Goal: Task Accomplishment & Management: Use online tool/utility

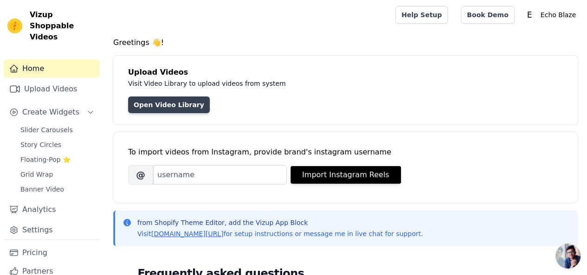
click at [162, 105] on link "Open Video Library" at bounding box center [169, 105] width 82 height 17
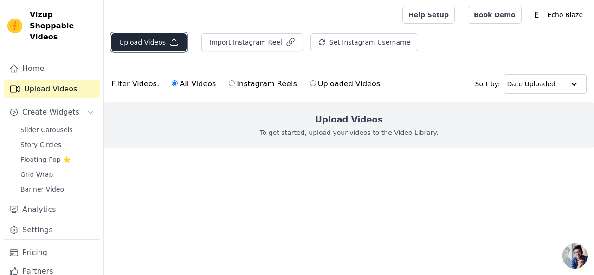
click at [154, 43] on button "Upload Videos" at bounding box center [148, 42] width 75 height 18
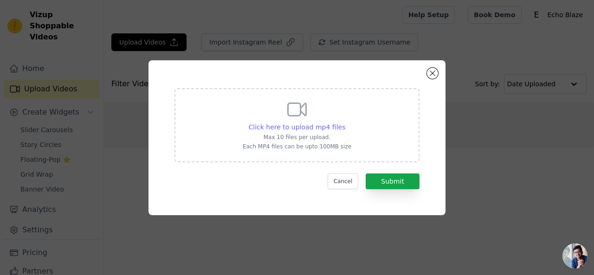
click at [290, 129] on span "Click here to upload mp4 files" at bounding box center [297, 126] width 97 height 7
click at [345, 123] on input "Click here to upload mp4 files Max 10 files per upload. Each MP4 files can be u…" at bounding box center [345, 122] width 0 height 0
type input "C:\fakepath\Cozyrest [MEDICAL_DATA] Pillow - The Pillow Home.mp4"
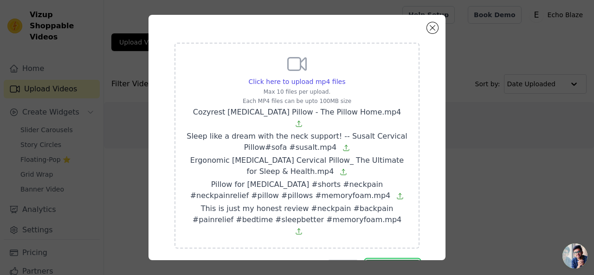
click at [389, 260] on button "Submit" at bounding box center [393, 268] width 54 height 16
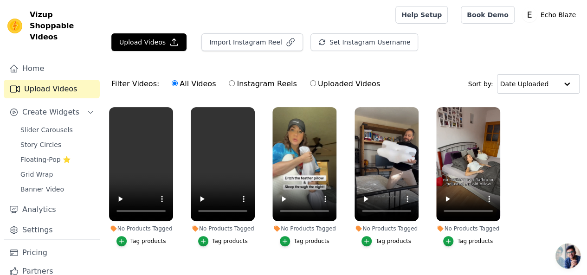
click at [133, 238] on div "Tag products" at bounding box center [148, 241] width 36 height 7
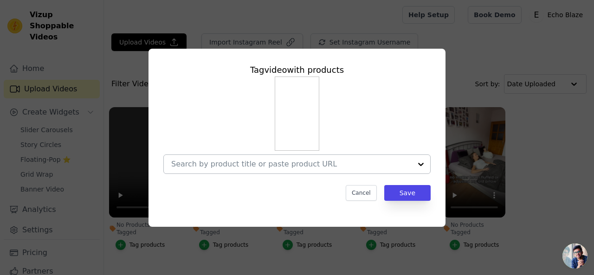
click at [241, 157] on div at bounding box center [291, 164] width 240 height 19
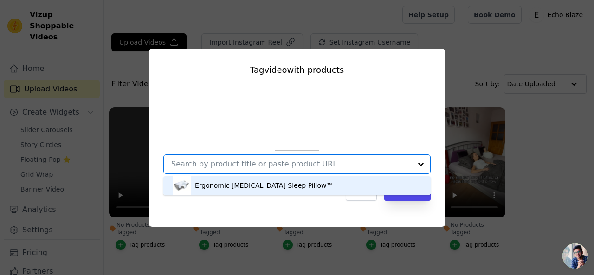
click at [246, 184] on div "Ergonomic [MEDICAL_DATA] Sleep Pillow™" at bounding box center [264, 185] width 138 height 9
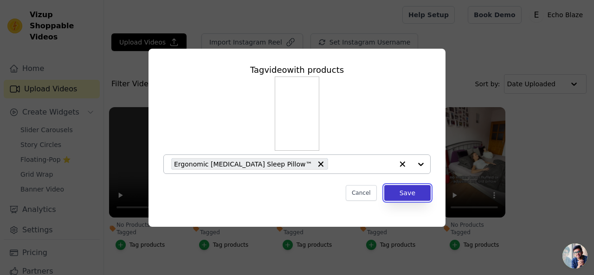
click at [405, 193] on button "Save" at bounding box center [407, 193] width 46 height 16
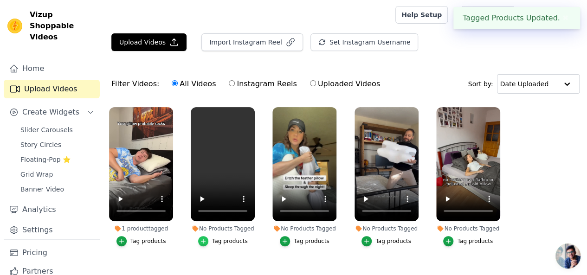
click at [206, 238] on icon "button" at bounding box center [203, 241] width 6 height 6
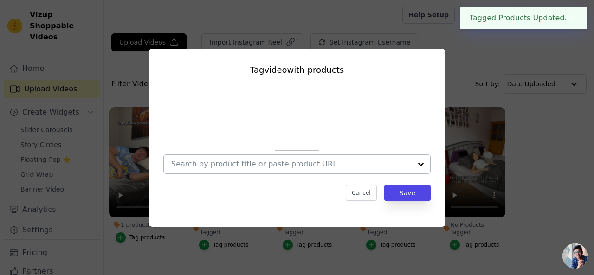
click at [269, 162] on input "No Products Tagged Tag video with products Cancel Save Tag products" at bounding box center [291, 164] width 240 height 9
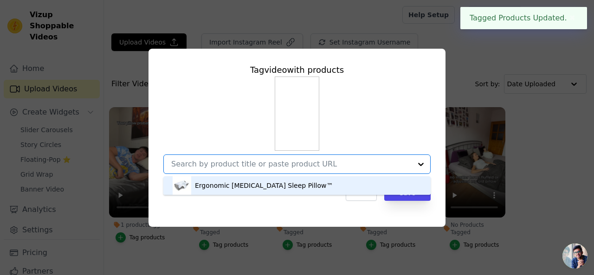
click at [264, 186] on div "Ergonomic [MEDICAL_DATA] Sleep Pillow™" at bounding box center [264, 185] width 138 height 9
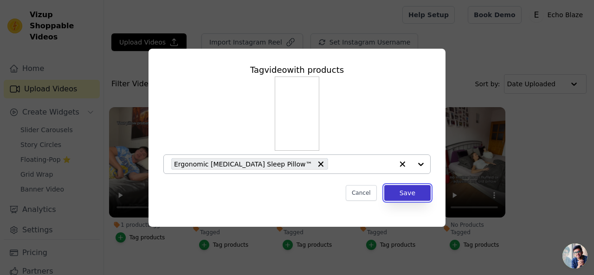
click at [404, 192] on button "Save" at bounding box center [407, 193] width 46 height 16
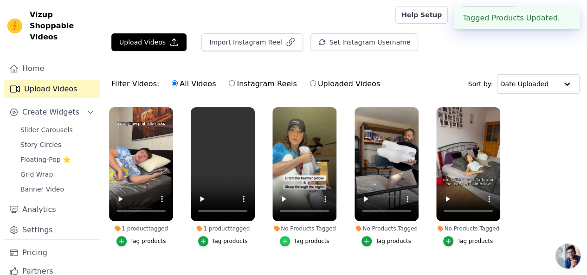
click at [287, 238] on icon "button" at bounding box center [285, 241] width 6 height 6
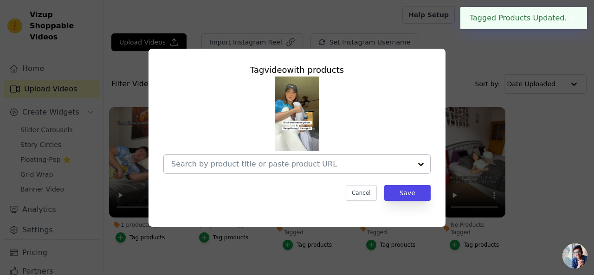
click at [319, 158] on div at bounding box center [291, 164] width 240 height 19
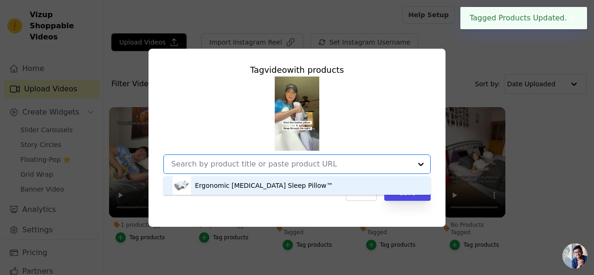
click at [308, 186] on div "Ergonomic [MEDICAL_DATA] Sleep Pillow™" at bounding box center [264, 185] width 138 height 9
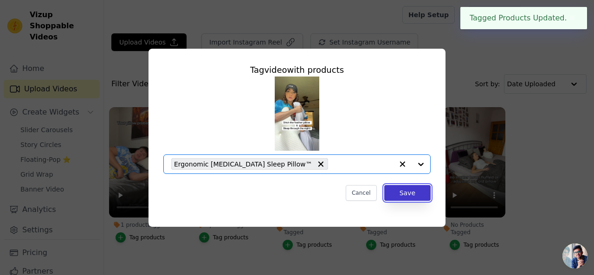
click at [407, 194] on button "Save" at bounding box center [407, 193] width 46 height 16
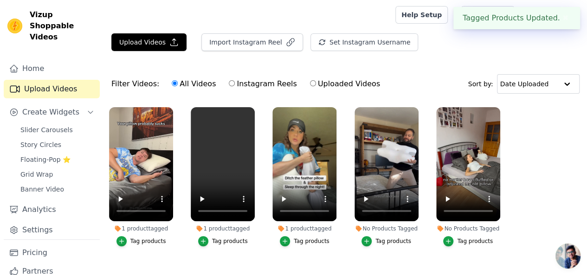
click at [376, 225] on div "No Products Tagged" at bounding box center [387, 228] width 64 height 7
click at [374, 225] on div "No Products Tagged" at bounding box center [387, 228] width 64 height 7
click at [369, 239] on icon "button" at bounding box center [367, 241] width 4 height 4
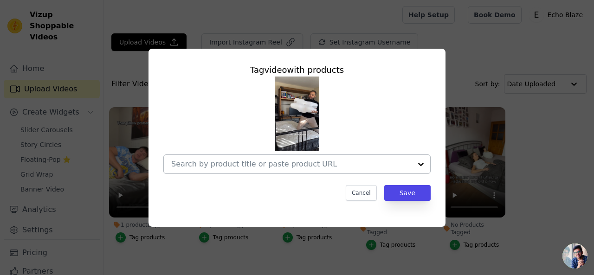
click at [326, 168] on input "No Products Tagged Tag video with products Cancel Save Tag products" at bounding box center [291, 164] width 240 height 9
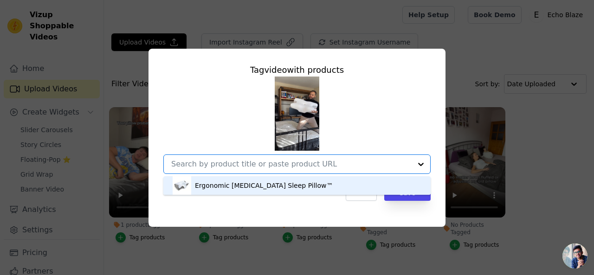
click at [330, 185] on div "Ergonomic [MEDICAL_DATA] Sleep Pillow™" at bounding box center [297, 185] width 249 height 19
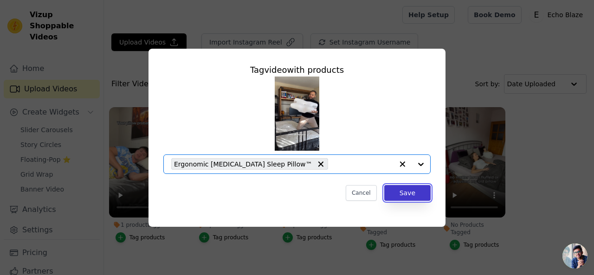
click at [418, 194] on button "Save" at bounding box center [407, 193] width 46 height 16
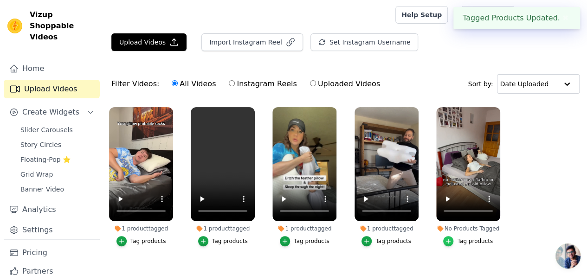
click at [451, 239] on icon "button" at bounding box center [449, 241] width 4 height 4
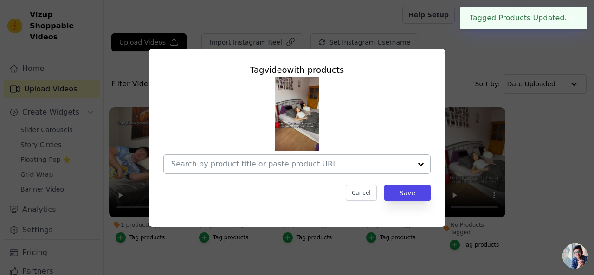
click at [337, 162] on input "No Products Tagged Tag video with products Cancel Save Tag products" at bounding box center [291, 164] width 240 height 9
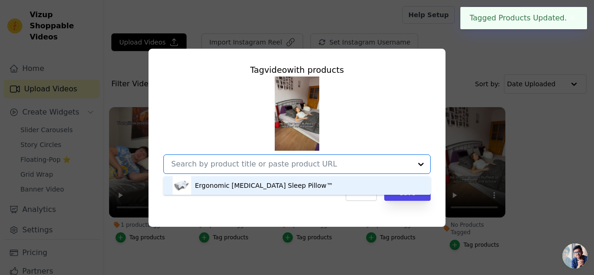
click at [338, 186] on div "Ergonomic [MEDICAL_DATA] Sleep Pillow™" at bounding box center [297, 185] width 249 height 19
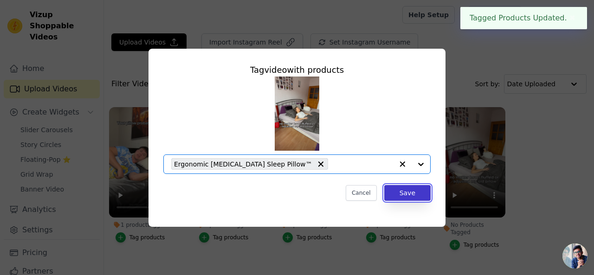
click at [413, 195] on button "Save" at bounding box center [407, 193] width 46 height 16
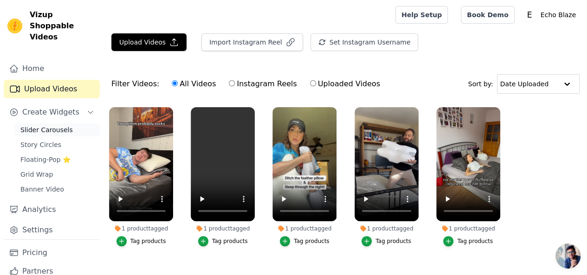
click at [53, 125] on span "Slider Carousels" at bounding box center [46, 129] width 52 height 9
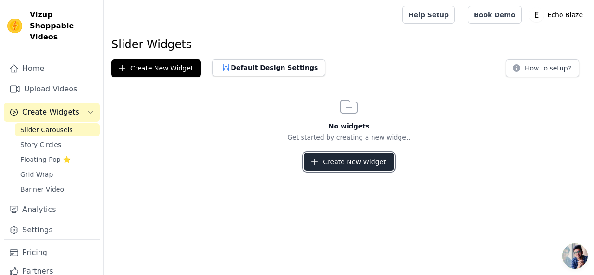
click at [340, 153] on button "Create New Widget" at bounding box center [349, 162] width 90 height 18
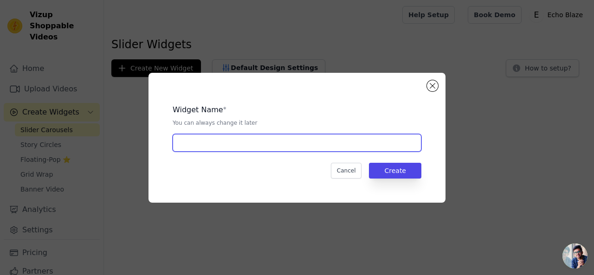
click at [290, 142] on input "text" at bounding box center [297, 143] width 249 height 18
type input "slider"
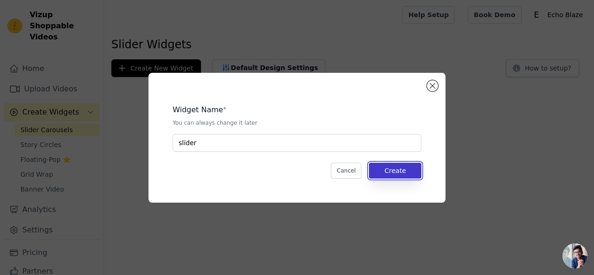
click at [388, 175] on button "Create" at bounding box center [395, 171] width 52 height 16
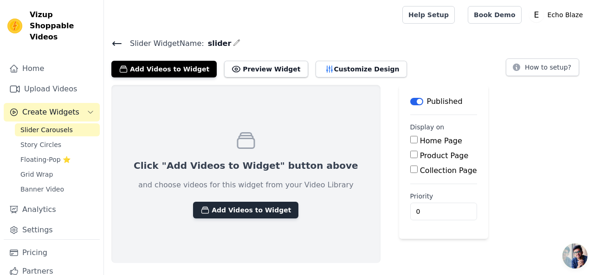
click at [226, 204] on button "Add Videos to Widget" at bounding box center [245, 210] width 105 height 17
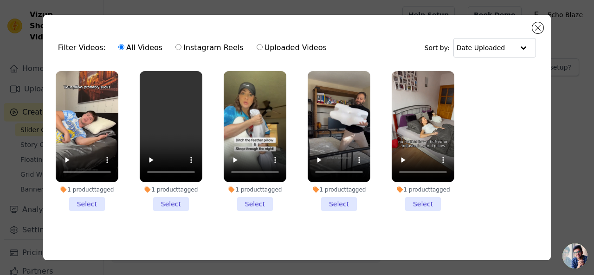
click at [97, 198] on li "1 product tagged Select" at bounding box center [87, 141] width 63 height 140
click at [0, 0] on input "1 product tagged Select" at bounding box center [0, 0] width 0 height 0
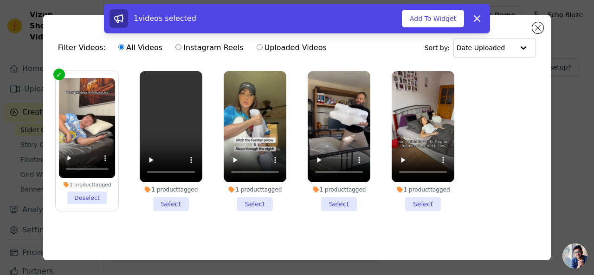
click at [162, 205] on li "1 product tagged Select" at bounding box center [171, 141] width 63 height 140
click at [0, 0] on input "1 product tagged Select" at bounding box center [0, 0] width 0 height 0
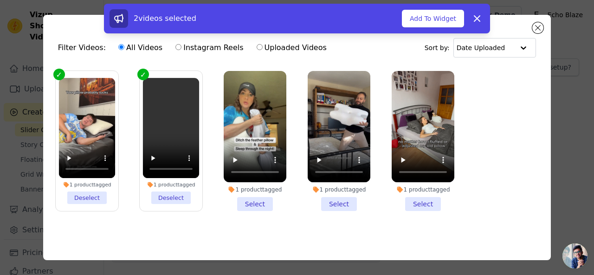
click at [236, 200] on li "1 product tagged Select" at bounding box center [255, 141] width 63 height 140
click at [0, 0] on input "1 product tagged Select" at bounding box center [0, 0] width 0 height 0
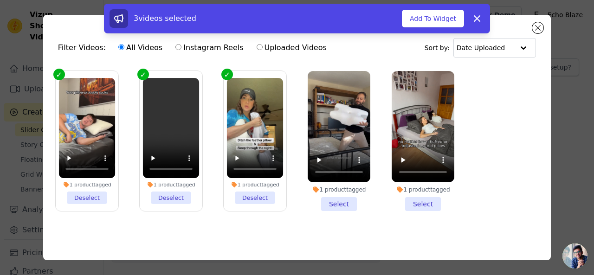
click at [322, 198] on li "1 product tagged Select" at bounding box center [339, 141] width 63 height 140
click at [0, 0] on input "1 product tagged Select" at bounding box center [0, 0] width 0 height 0
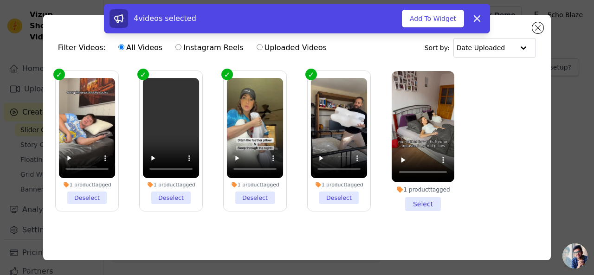
click at [408, 197] on li "1 product tagged Select" at bounding box center [423, 141] width 63 height 140
click at [0, 0] on input "1 product tagged Select" at bounding box center [0, 0] width 0 height 0
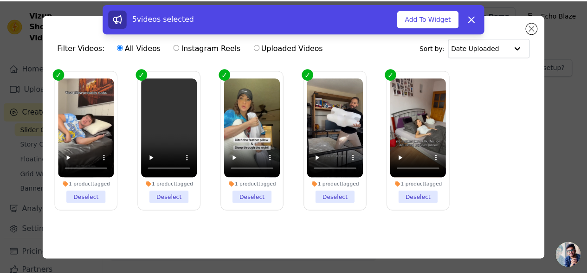
scroll to position [2, 0]
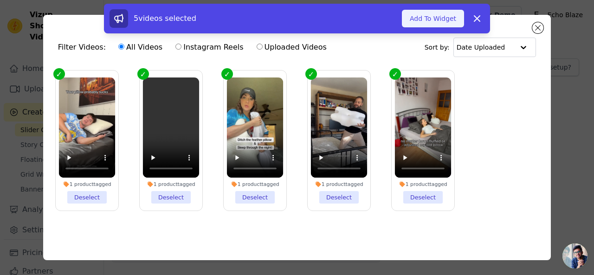
click at [434, 17] on button "Add To Widget" at bounding box center [433, 19] width 62 height 18
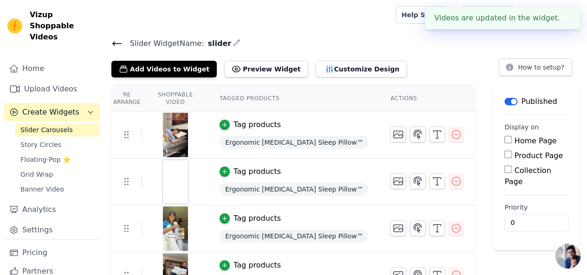
click at [505, 137] on input "Home Page" at bounding box center [508, 139] width 7 height 7
checkbox input "true"
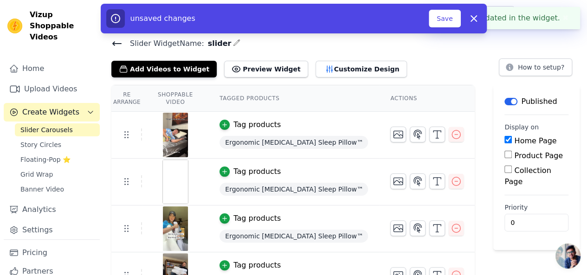
click at [505, 156] on input "Product Page" at bounding box center [508, 154] width 7 height 7
checkbox input "true"
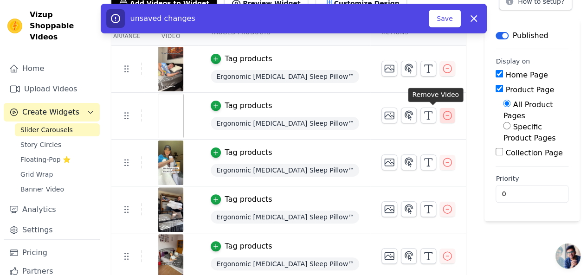
scroll to position [69, 0]
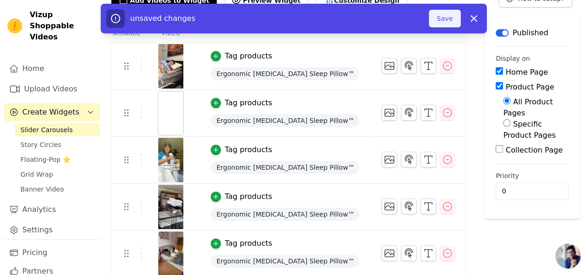
click at [444, 21] on button "Save" at bounding box center [445, 19] width 32 height 18
click at [443, 23] on button "Save" at bounding box center [445, 19] width 32 height 18
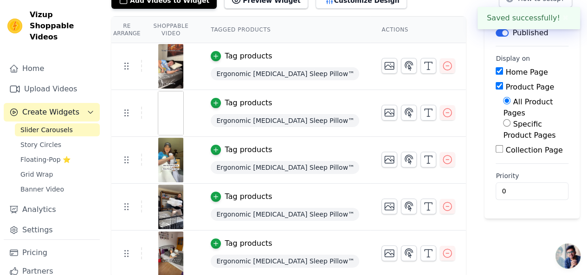
scroll to position [0, 0]
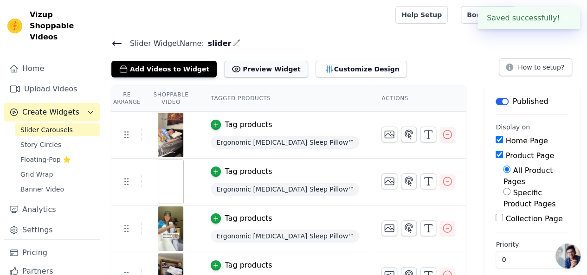
click at [248, 66] on button "Preview Widget" at bounding box center [266, 69] width 84 height 17
